Goal: Use online tool/utility: Use online tool/utility

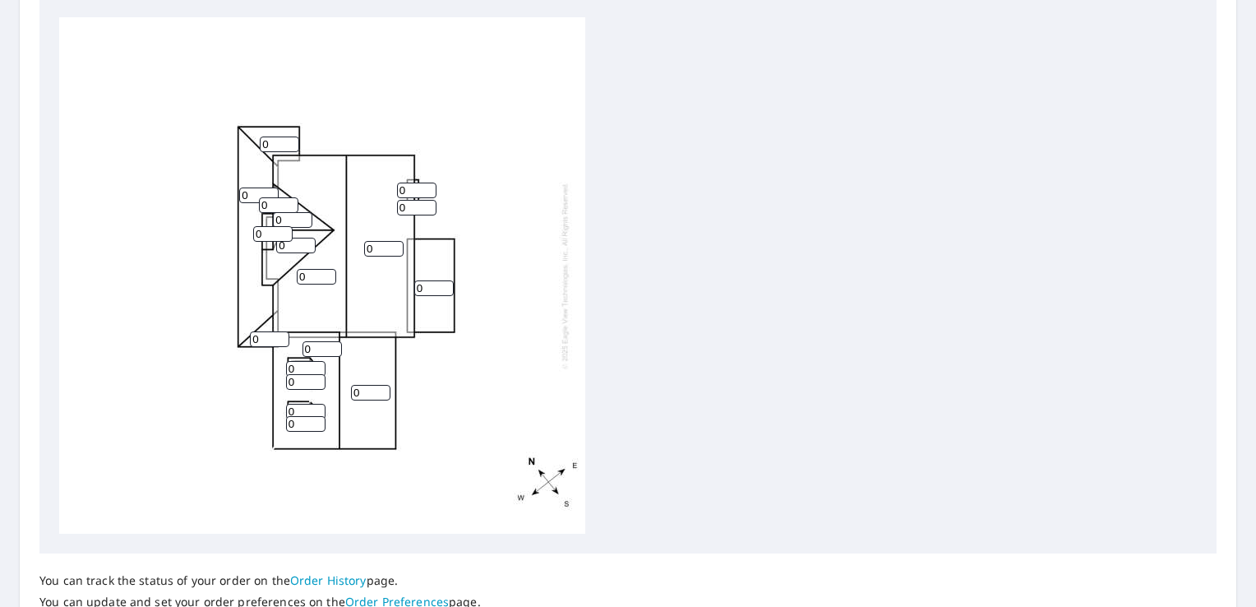
scroll to position [575, 0]
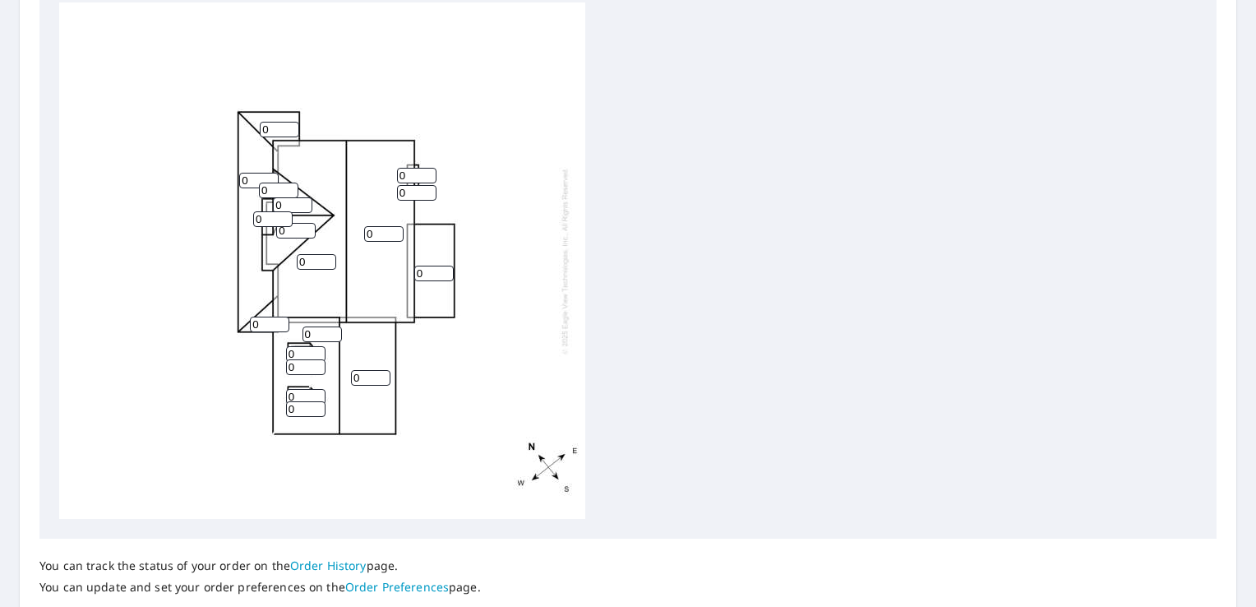
click at [282, 127] on input "0" at bounding box center [279, 130] width 39 height 16
type input "3"
click at [247, 177] on input "0" at bounding box center [258, 181] width 39 height 16
type input "3"
click at [268, 334] on div "0 0 0 0 3 0 0 3 0 0 0 0 0 0 0 0 0 0" at bounding box center [322, 260] width 526 height 516
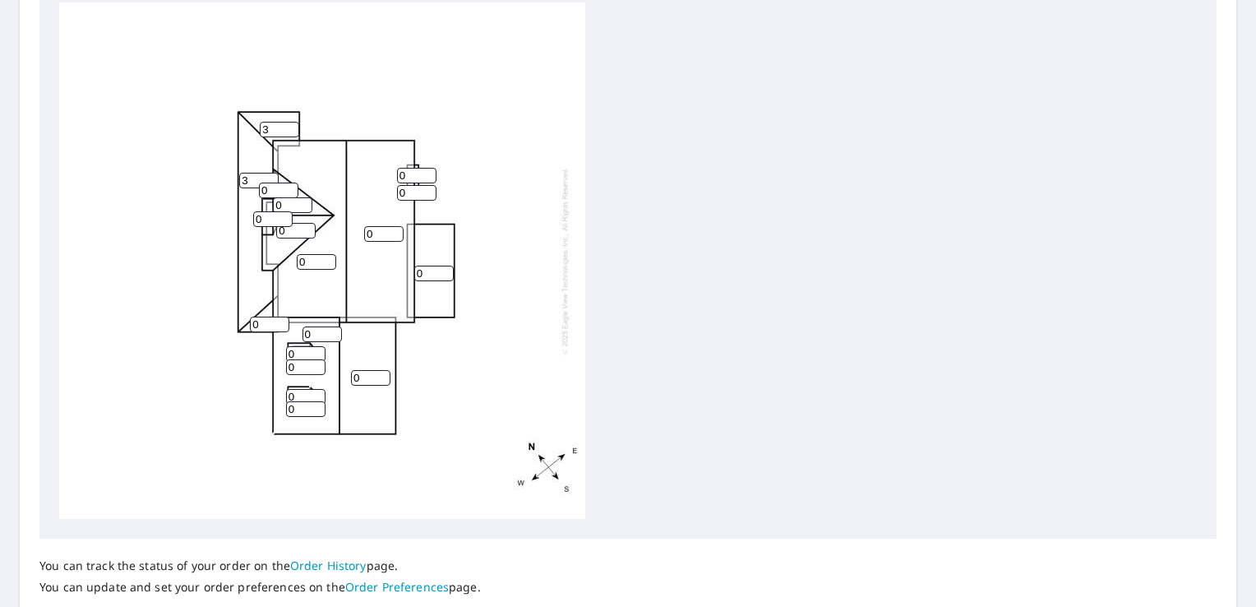
click at [266, 328] on input "0" at bounding box center [269, 325] width 39 height 16
type input "3"
click at [313, 261] on input "0" at bounding box center [316, 262] width 39 height 16
type input "10"
click at [377, 229] on input "0" at bounding box center [383, 234] width 39 height 16
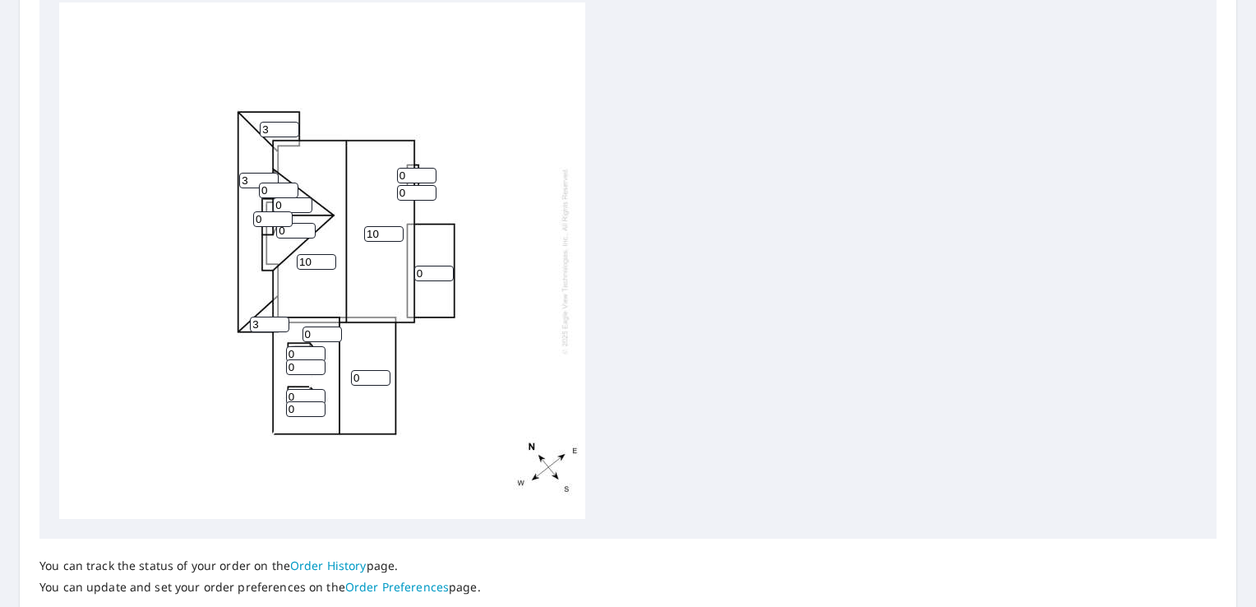
type input "10"
click at [421, 276] on input "0" at bounding box center [433, 274] width 39 height 16
type input "3"
click at [416, 192] on input "0" at bounding box center [416, 193] width 39 height 16
type input "12"
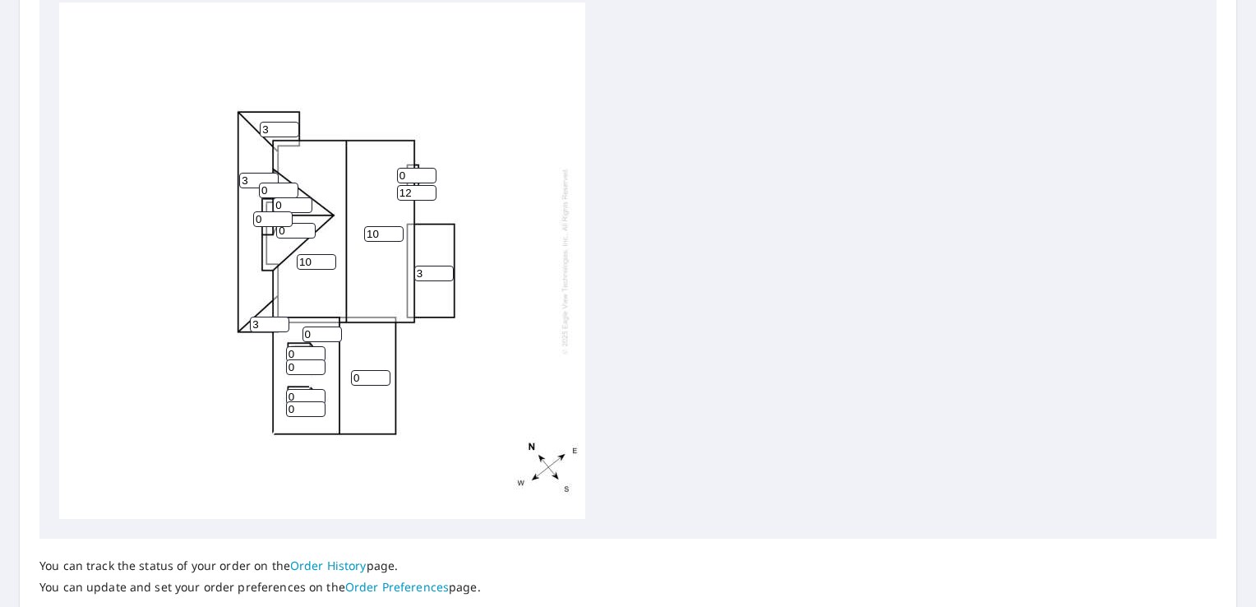
click at [414, 176] on input "0" at bounding box center [416, 176] width 39 height 16
type input "12"
click at [293, 230] on input "0" at bounding box center [295, 231] width 39 height 16
type input "10"
click at [263, 222] on input "0" at bounding box center [272, 219] width 39 height 16
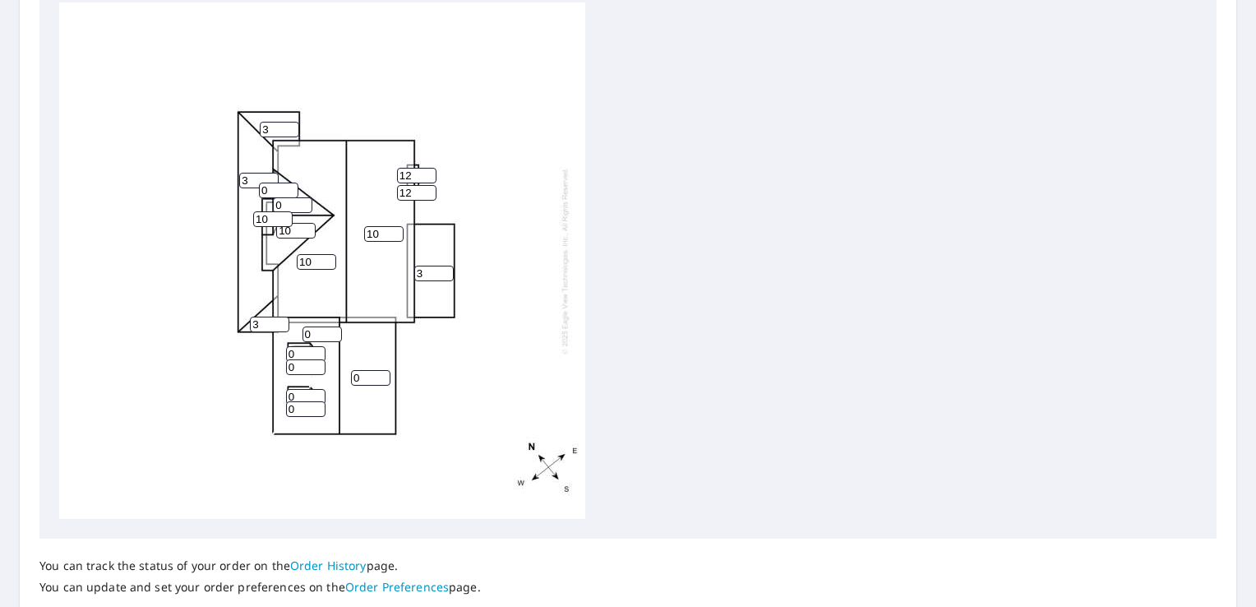
type input "10"
click at [289, 209] on input "0" at bounding box center [292, 205] width 39 height 16
type input "10"
click at [282, 194] on input "0" at bounding box center [278, 191] width 39 height 16
type input "10"
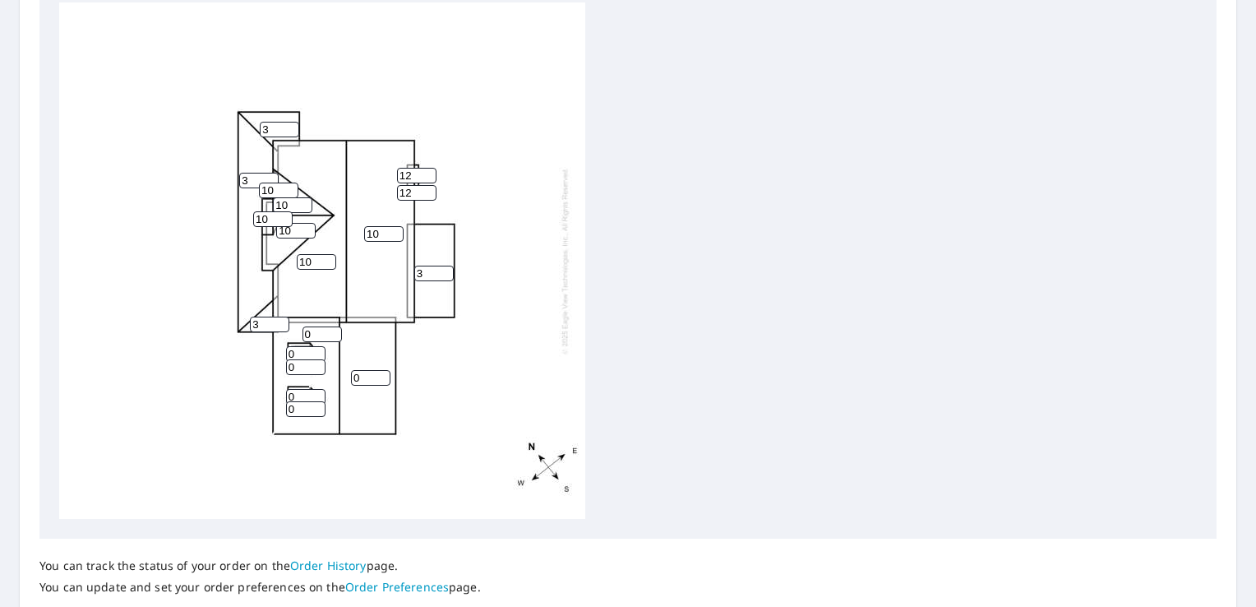
click at [363, 376] on input "0" at bounding box center [370, 378] width 39 height 16
type input "12"
click at [316, 340] on input "0" at bounding box center [322, 334] width 39 height 16
type input "12"
click at [306, 363] on input "0" at bounding box center [305, 367] width 39 height 16
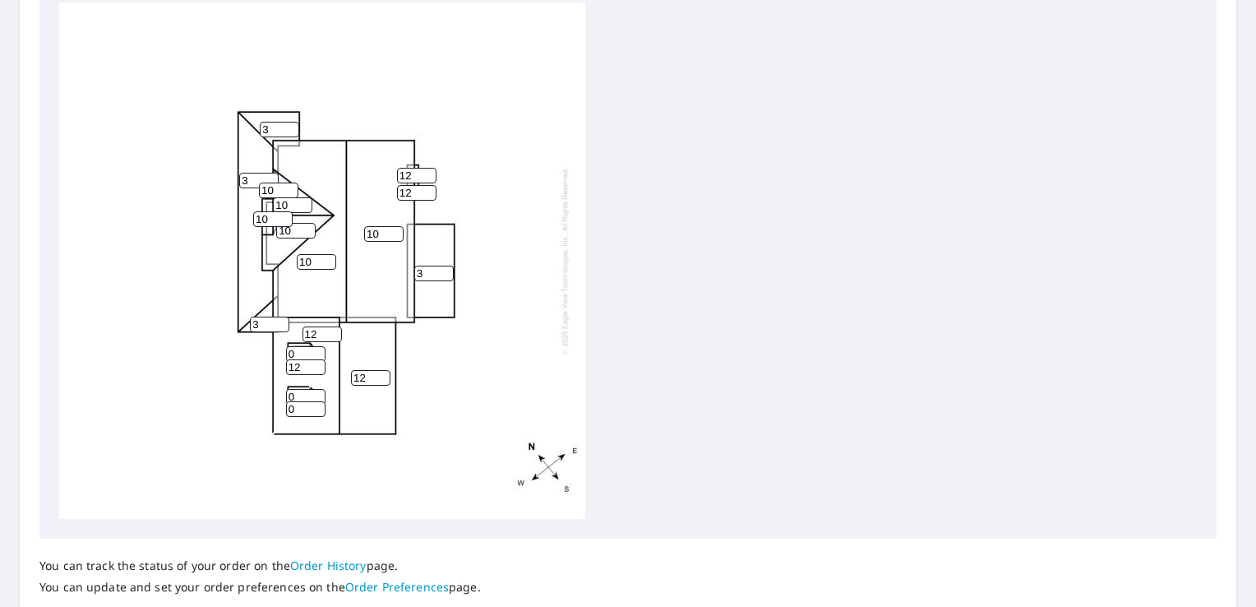
type input "12"
drag, startPoint x: 308, startPoint y: 348, endPoint x: 303, endPoint y: 357, distance: 10.7
click at [308, 349] on input "0" at bounding box center [305, 354] width 39 height 16
type input "12"
click at [302, 412] on input "0" at bounding box center [305, 409] width 39 height 16
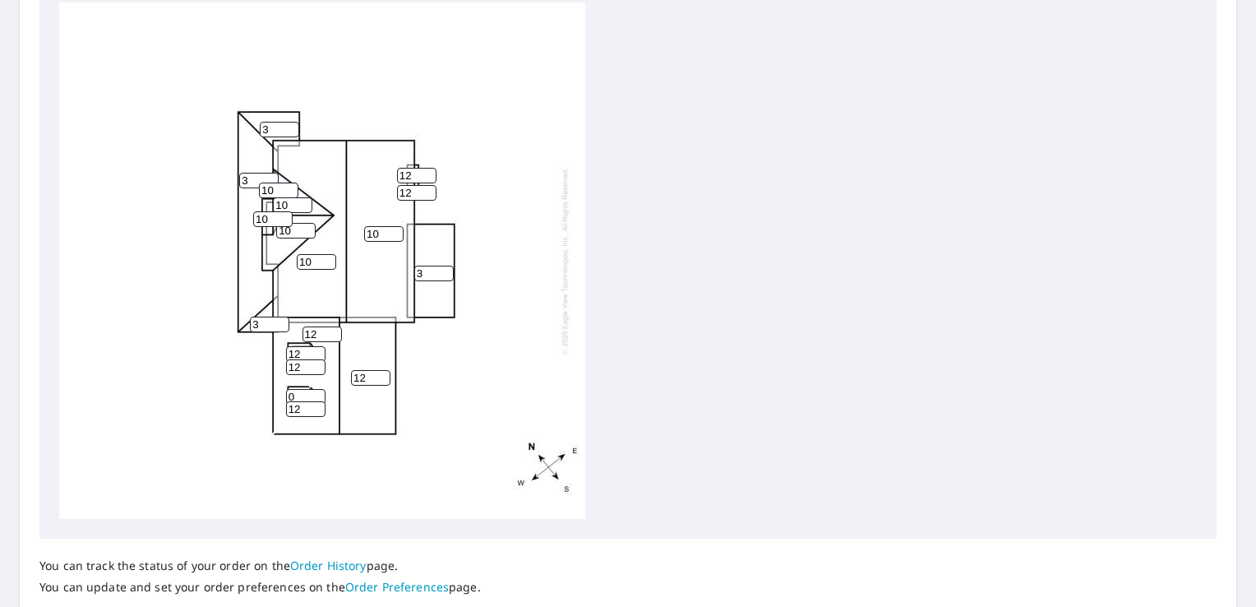
type input "12"
click at [307, 390] on input "0" at bounding box center [305, 397] width 39 height 16
type input "12"
click at [677, 337] on div "10 10 12 12 3 3 10 3 10 3 10 12 12 12 12 12 12 10" at bounding box center [628, 260] width 1138 height 516
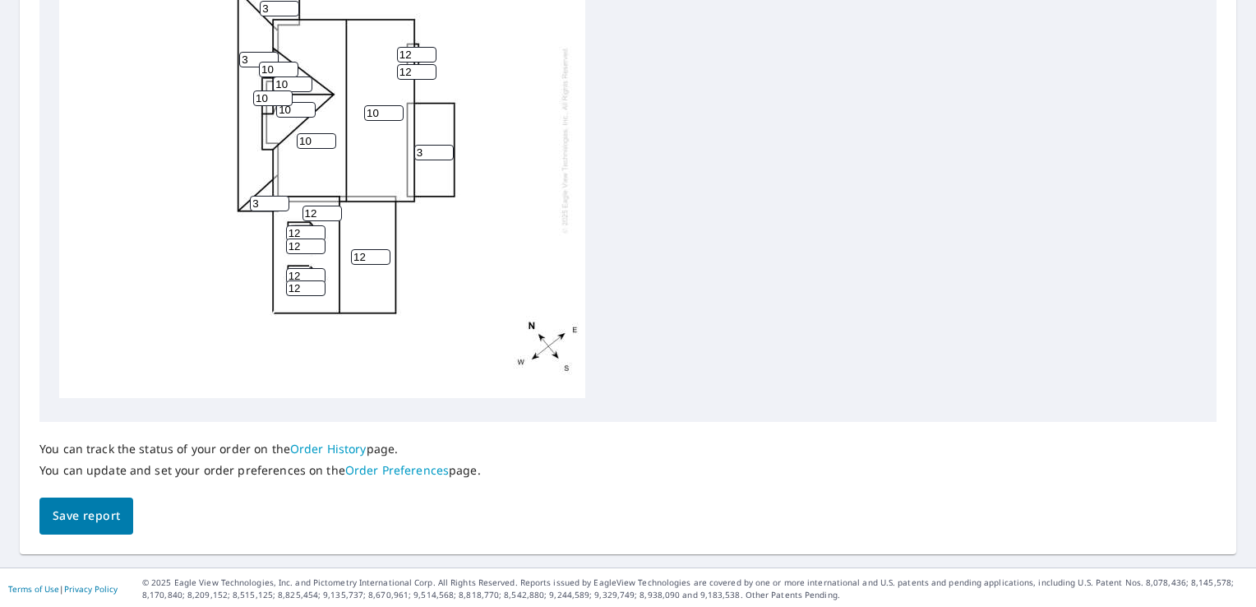
scroll to position [694, 0]
click at [90, 511] on span "Save report" at bounding box center [86, 514] width 67 height 21
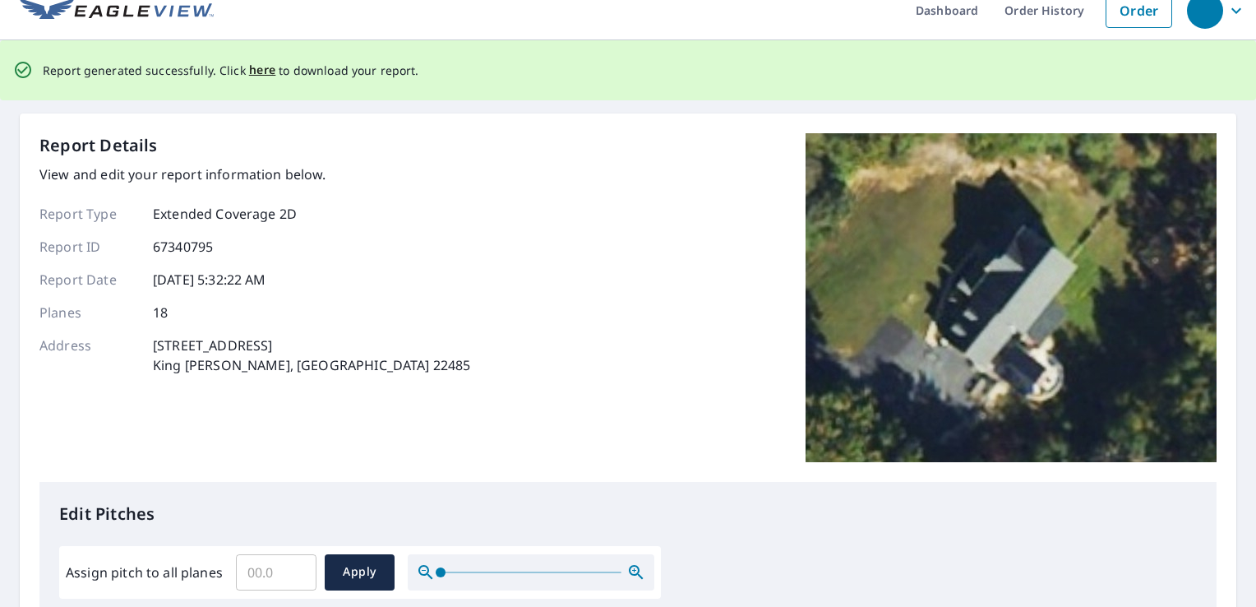
scroll to position [0, 0]
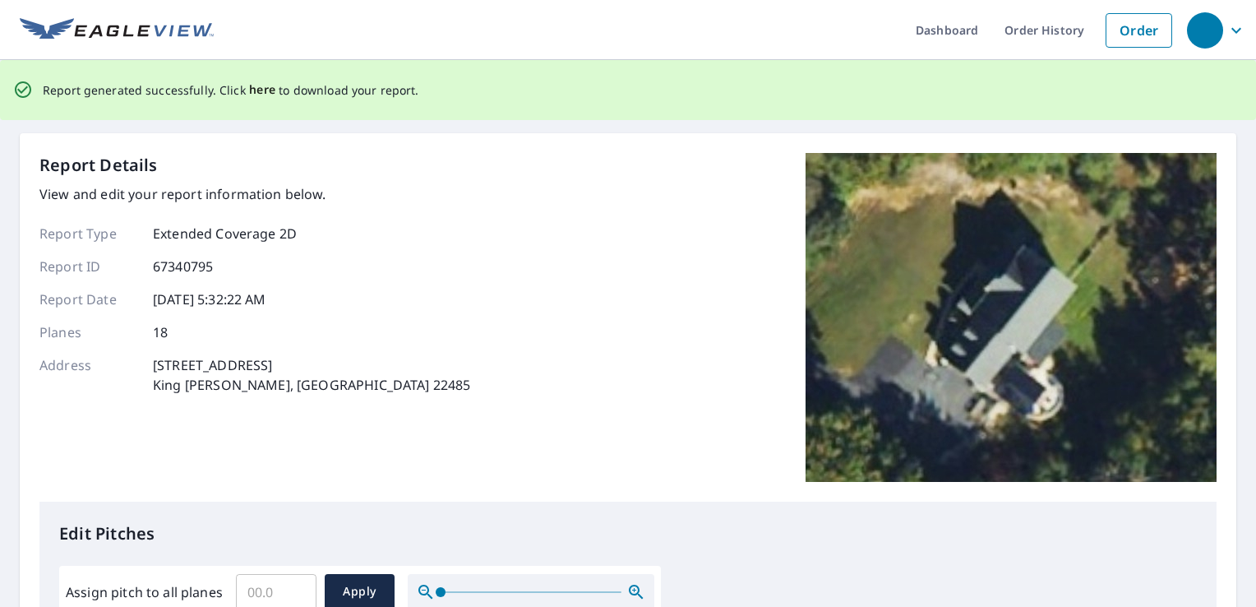
click at [260, 90] on span "here" at bounding box center [262, 90] width 27 height 21
